Goal: Information Seeking & Learning: Learn about a topic

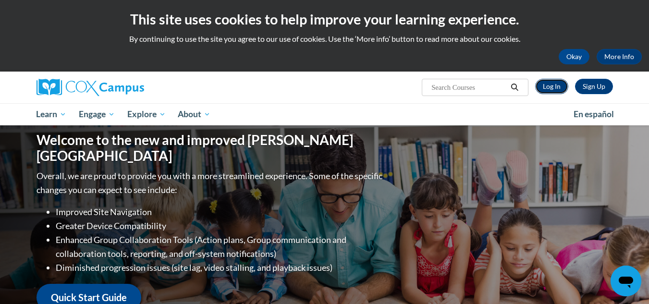
click at [560, 91] on link "Log In" at bounding box center [551, 86] width 33 height 15
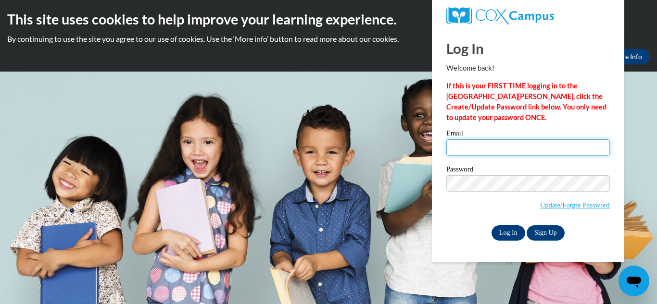
type input "jwellstutors1on1@gmail.com"
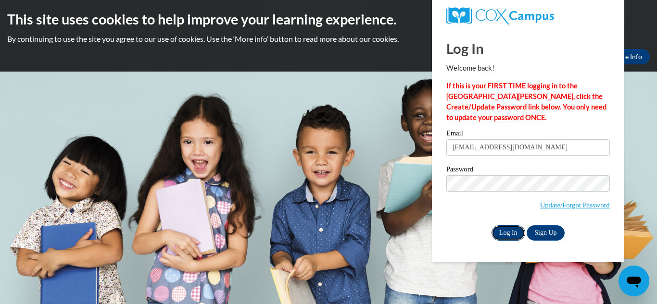
click at [498, 231] on input "Log In" at bounding box center [508, 232] width 34 height 15
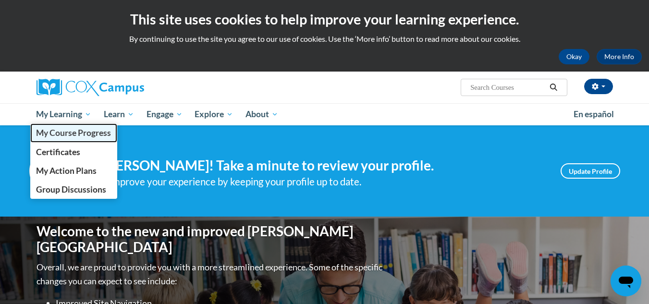
click at [86, 127] on link "My Course Progress" at bounding box center [73, 133] width 87 height 19
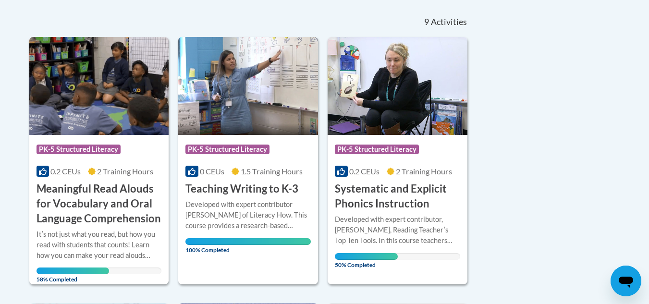
scroll to position [211, 0]
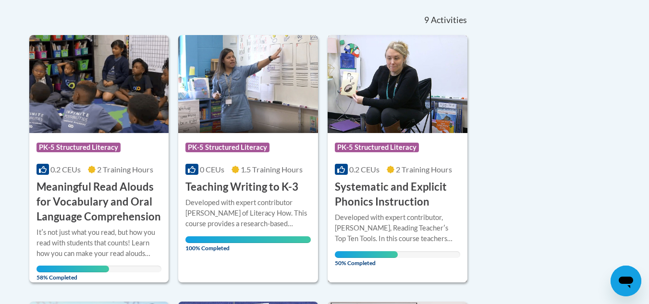
click at [348, 90] on img at bounding box center [398, 84] width 140 height 98
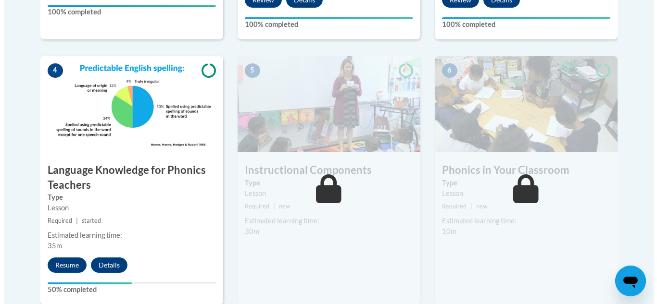
scroll to position [519, 0]
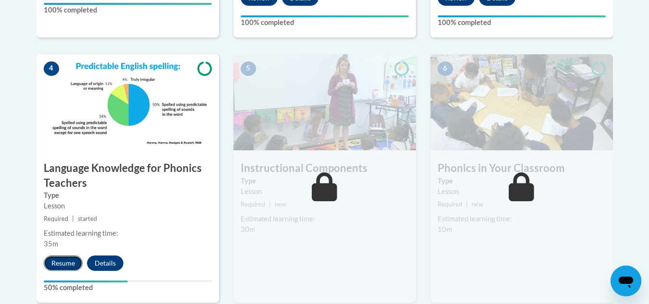
click at [54, 260] on button "Resume" at bounding box center [63, 263] width 39 height 15
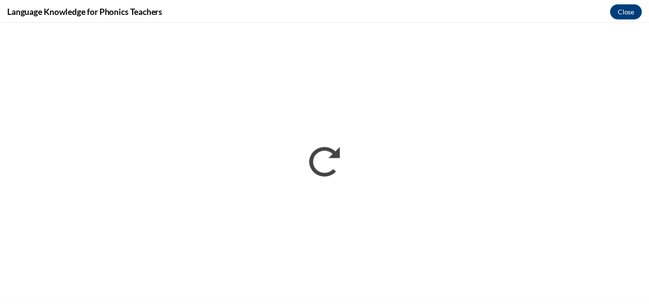
scroll to position [0, 0]
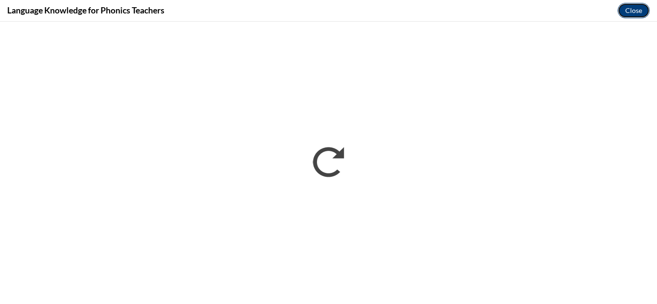
click at [639, 10] on button "Close" at bounding box center [633, 10] width 32 height 15
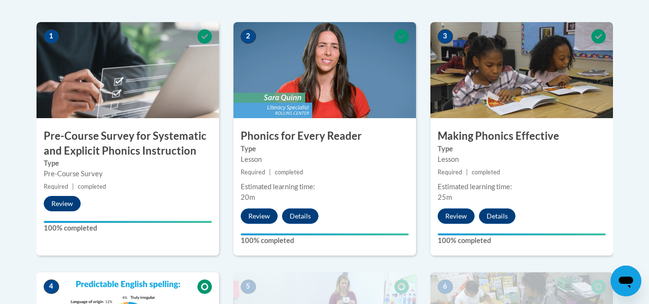
scroll to position [209, 0]
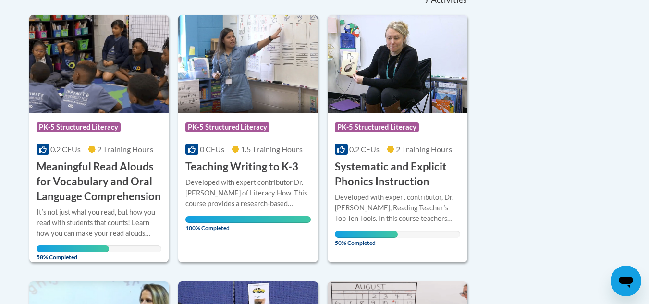
scroll to position [298, 0]
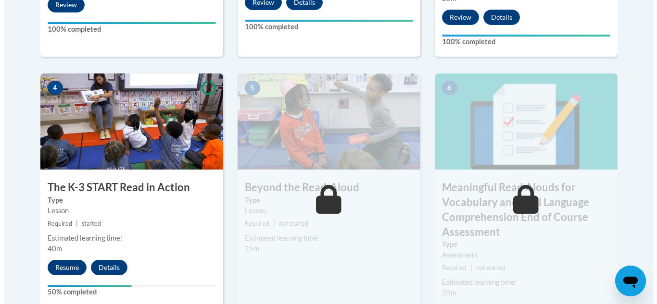
scroll to position [538, 0]
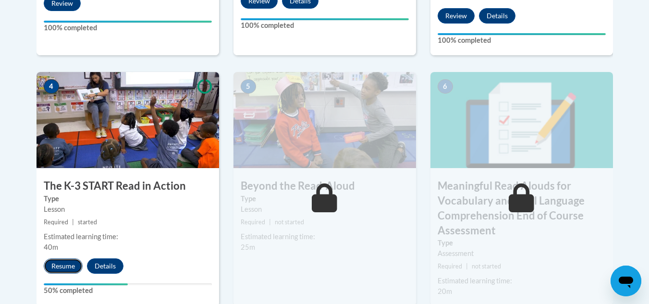
click at [62, 265] on button "Resume" at bounding box center [63, 266] width 39 height 15
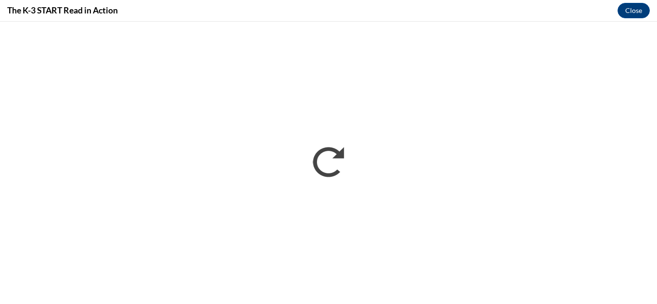
scroll to position [0, 0]
